Goal: Navigation & Orientation: Understand site structure

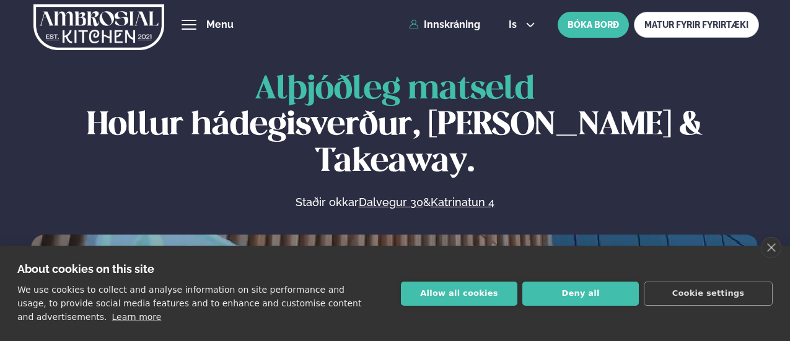
scroll to position [646, 0]
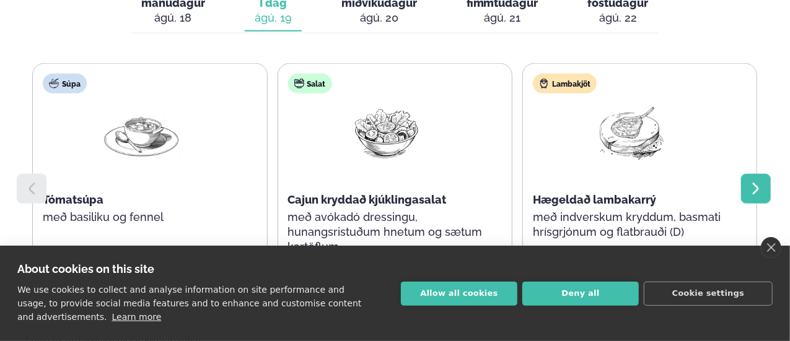
click at [767, 174] on div at bounding box center [756, 189] width 30 height 30
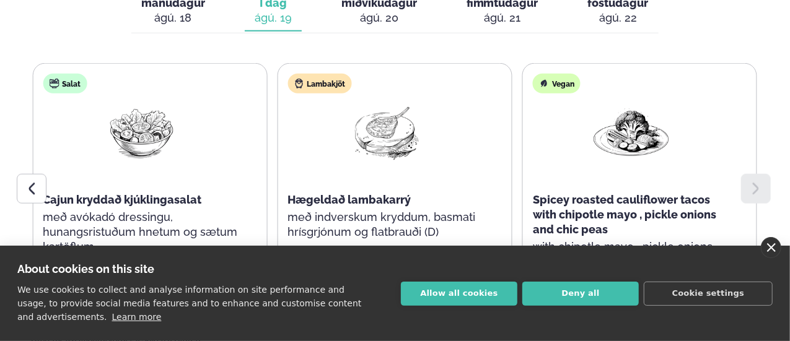
click at [777, 243] on link "close" at bounding box center [770, 247] width 20 height 21
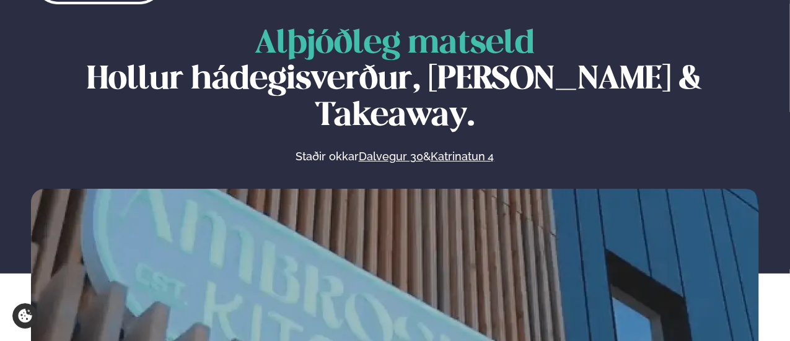
scroll to position [21, 0]
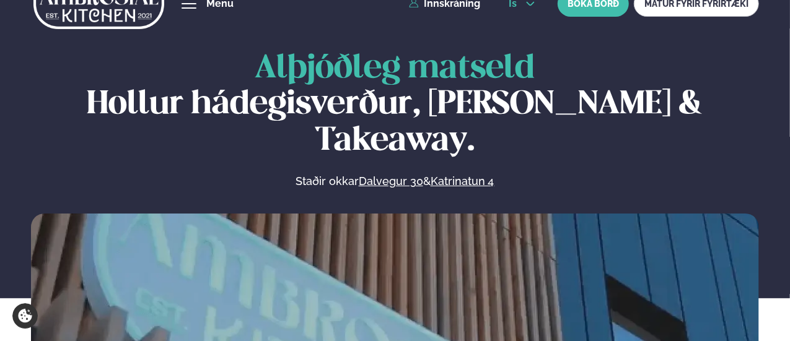
click at [515, 7] on span "is" at bounding box center [514, 4] width 12 height 10
click at [521, 30] on link "en" at bounding box center [521, 26] width 46 height 25
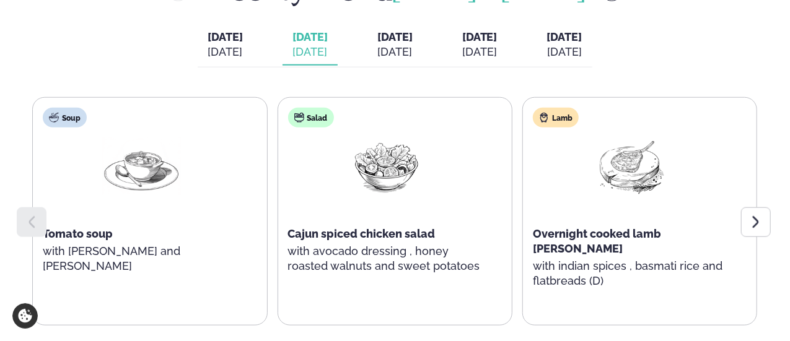
scroll to position [580, 0]
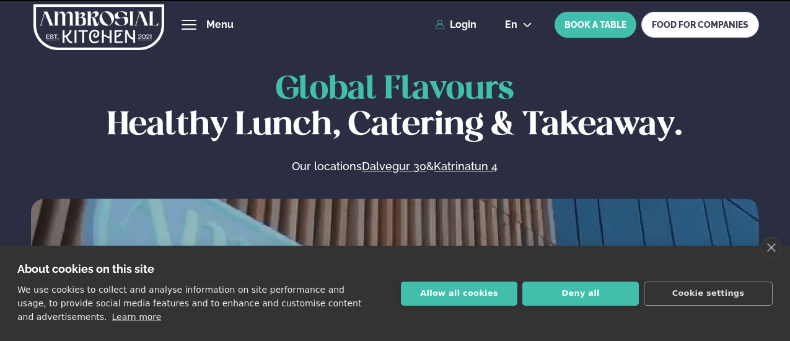
scroll to position [570, 0]
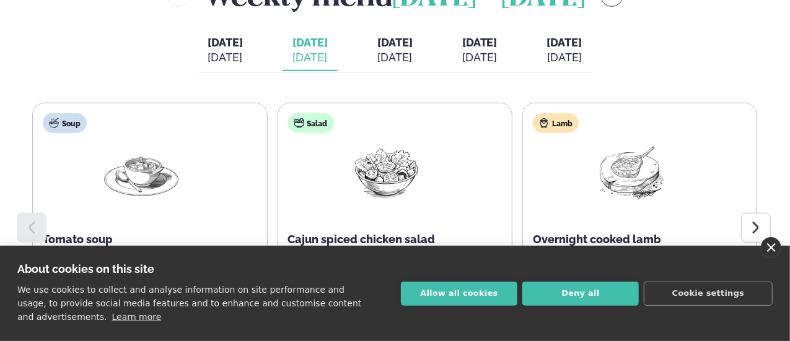
click at [777, 241] on link "close" at bounding box center [770, 247] width 20 height 21
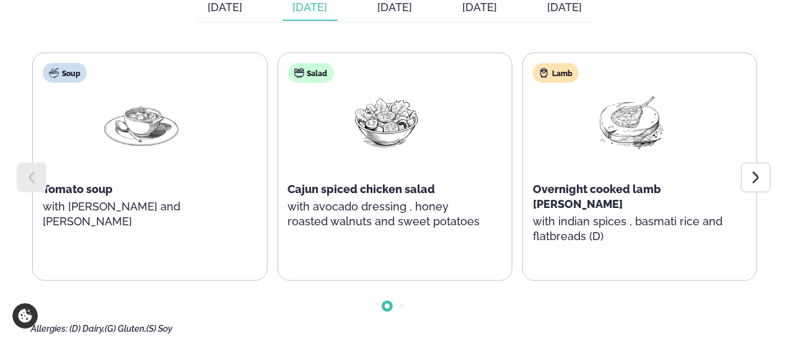
scroll to position [600, 0]
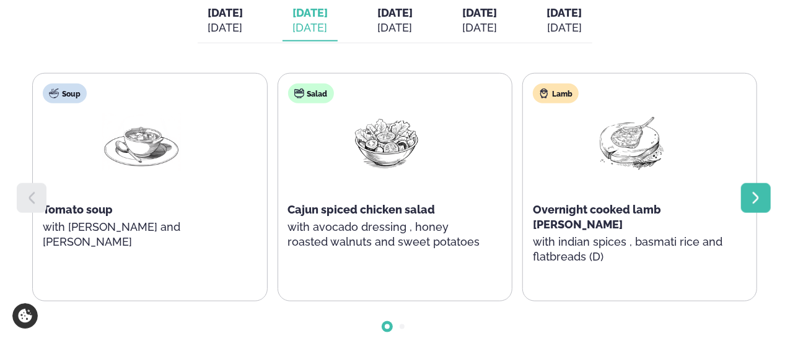
click at [749, 198] on icon at bounding box center [755, 198] width 15 height 15
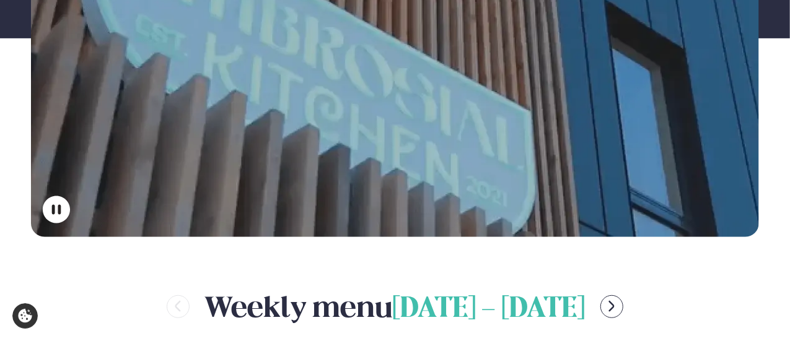
scroll to position [136, 0]
